Goal: Communication & Community: Answer question/provide support

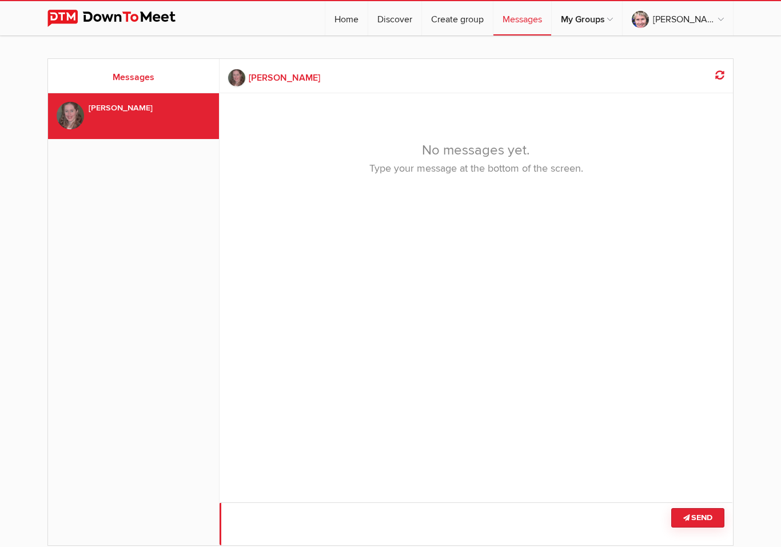
click at [298, 521] on textarea at bounding box center [477, 523] width 514 height 43
type textarea "See you there"
click at [699, 515] on button "Send" at bounding box center [697, 517] width 53 height 19
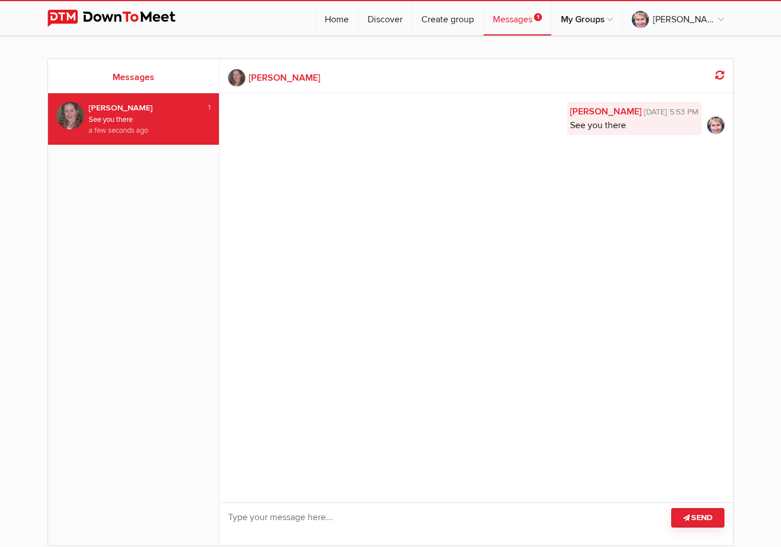
click at [542, 19] on link "Messages 1" at bounding box center [517, 18] width 67 height 34
